Goal: Find specific page/section: Find specific page/section

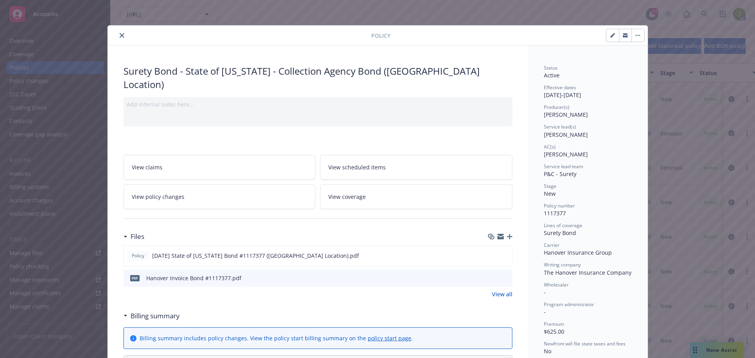
click at [125, 34] on div at bounding box center [241, 35] width 260 height 9
click at [119, 35] on icon "close" at bounding box center [121, 35] width 5 height 5
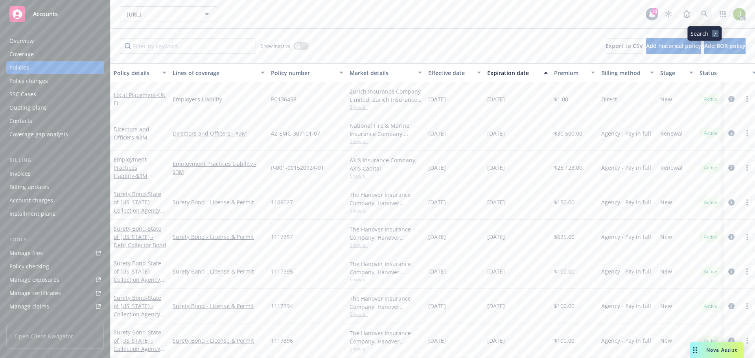
click at [704, 15] on icon at bounding box center [704, 14] width 7 height 7
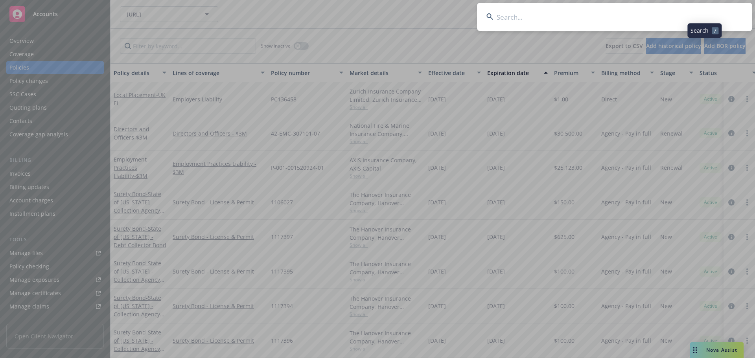
drag, startPoint x: 704, startPoint y: 15, endPoint x: 672, endPoint y: 21, distance: 32.8
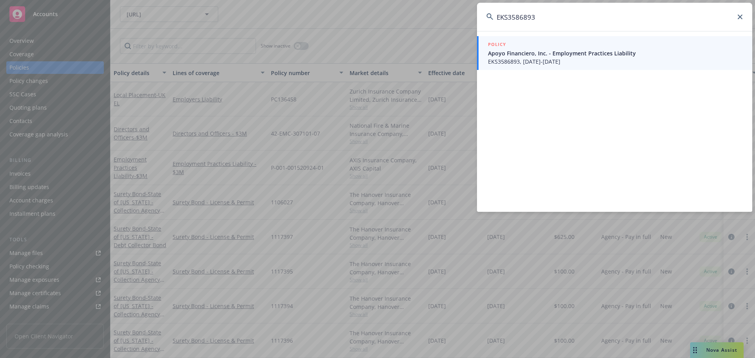
type input "EKS3586893"
click at [529, 63] on span "EKS3586893, [DATE]-[DATE]" at bounding box center [615, 61] width 255 height 8
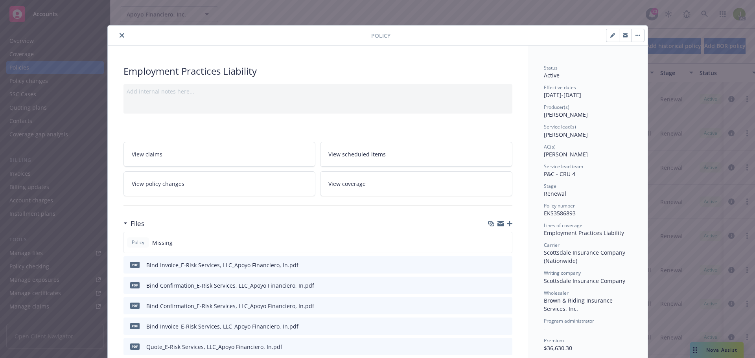
click at [119, 36] on icon "close" at bounding box center [121, 35] width 5 height 5
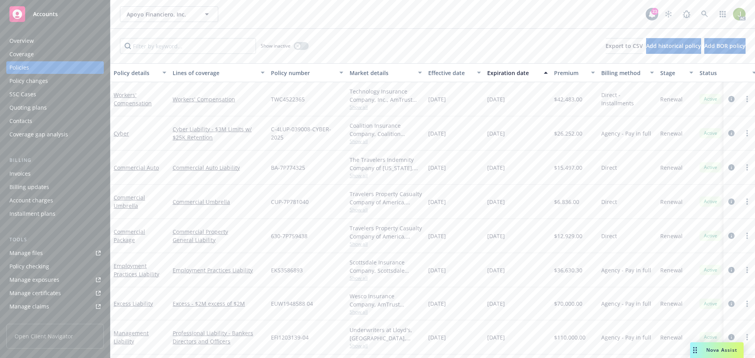
click at [75, 177] on div "Invoices" at bounding box center [54, 173] width 91 height 13
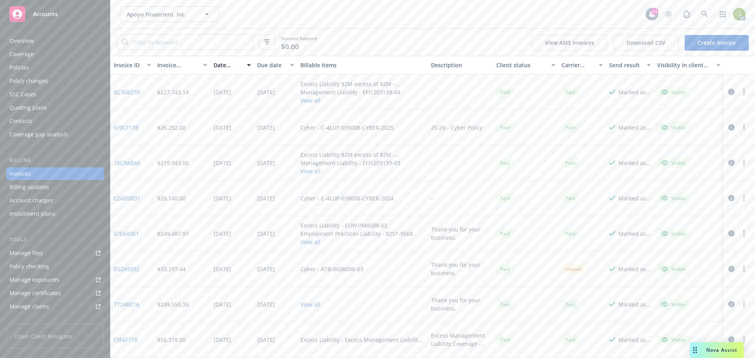
click at [314, 102] on button "View all" at bounding box center [362, 100] width 124 height 8
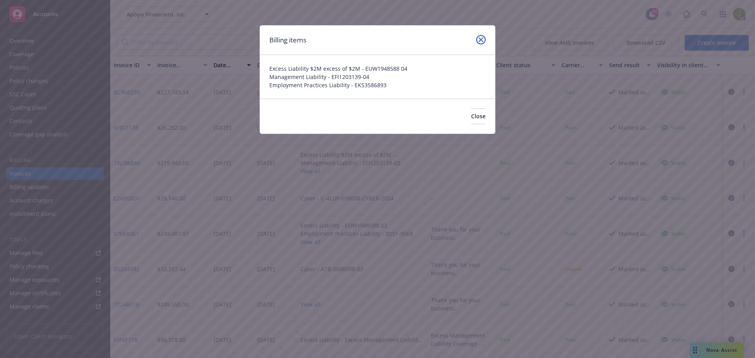
click at [478, 41] on icon "close" at bounding box center [480, 39] width 5 height 5
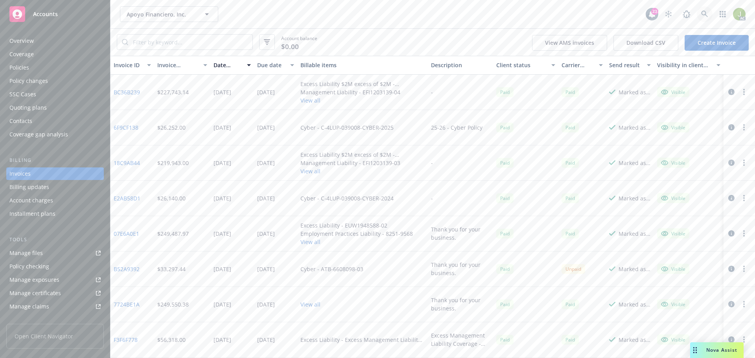
click at [703, 15] on icon at bounding box center [704, 14] width 7 height 7
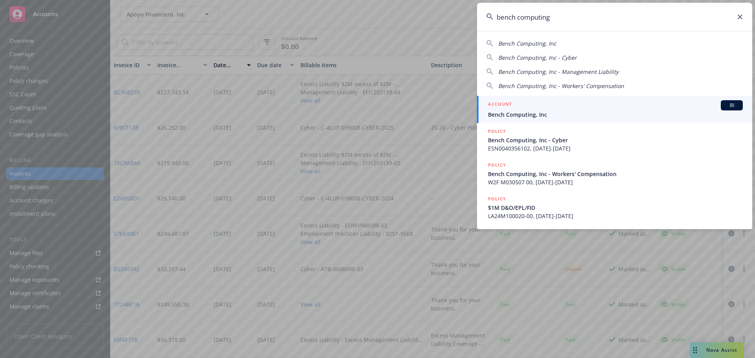
type input "bench computing"
click at [564, 114] on span "Bench Computing, Inc" at bounding box center [615, 114] width 255 height 8
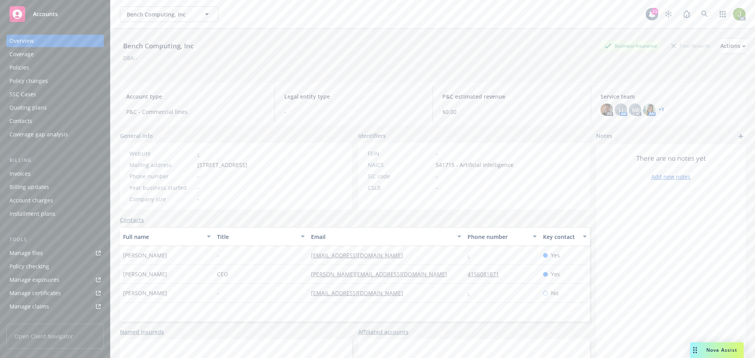
click at [34, 176] on div "Invoices" at bounding box center [54, 173] width 91 height 13
